Goal: Check status: Check status

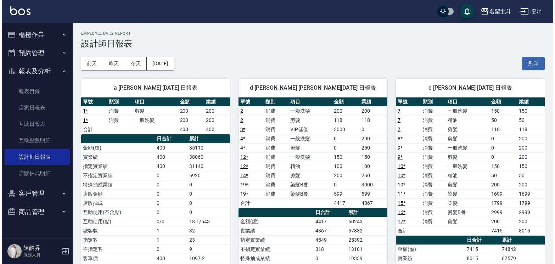
scroll to position [35, 0]
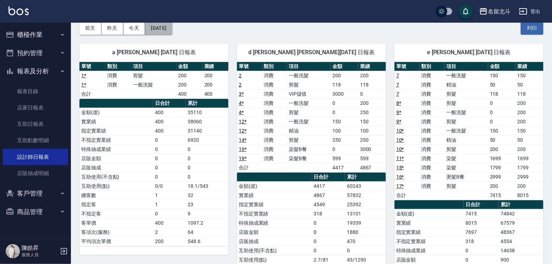
click at [156, 26] on button "[DATE]" at bounding box center [158, 28] width 27 height 13
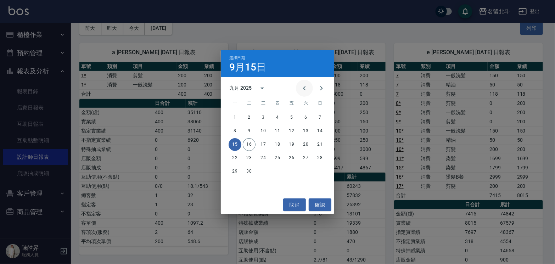
click at [300, 87] on icon "Previous month" at bounding box center [304, 88] width 9 height 9
click at [290, 146] on button "15" at bounding box center [291, 144] width 13 height 13
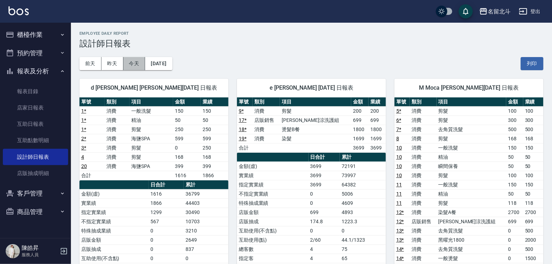
click at [134, 57] on button "今天" at bounding box center [134, 63] width 22 height 13
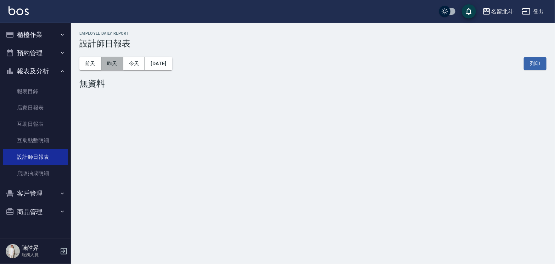
click at [116, 67] on button "昨天" at bounding box center [112, 63] width 22 height 13
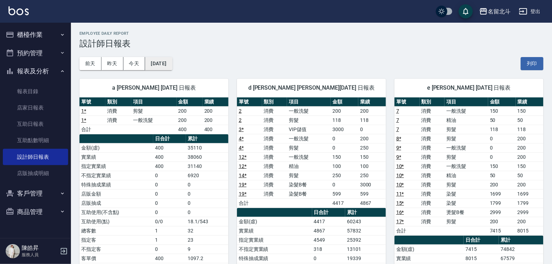
click at [168, 59] on button "[DATE]" at bounding box center [158, 63] width 27 height 13
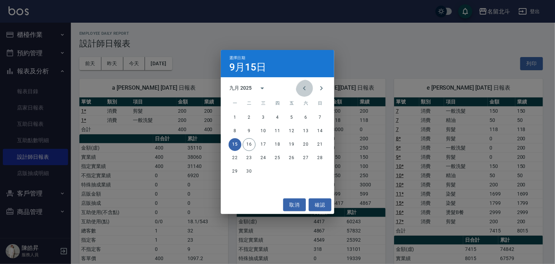
click at [300, 85] on icon "Previous month" at bounding box center [304, 88] width 9 height 9
click at [303, 89] on icon "Previous month" at bounding box center [304, 88] width 2 height 4
click at [318, 88] on icon "Next month" at bounding box center [321, 88] width 9 height 9
click at [308, 145] on button "16" at bounding box center [306, 144] width 13 height 13
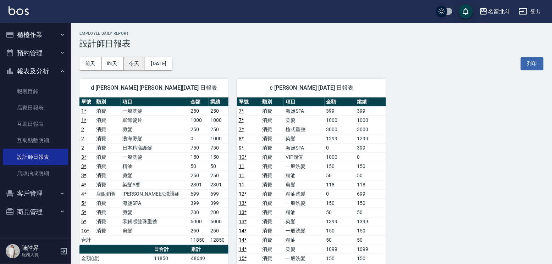
click at [140, 66] on button "今天" at bounding box center [134, 63] width 22 height 13
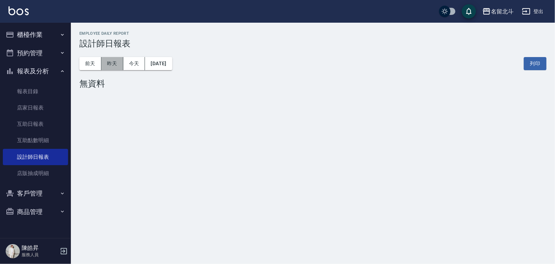
click at [121, 66] on button "昨天" at bounding box center [112, 63] width 22 height 13
